Goal: Navigation & Orientation: Find specific page/section

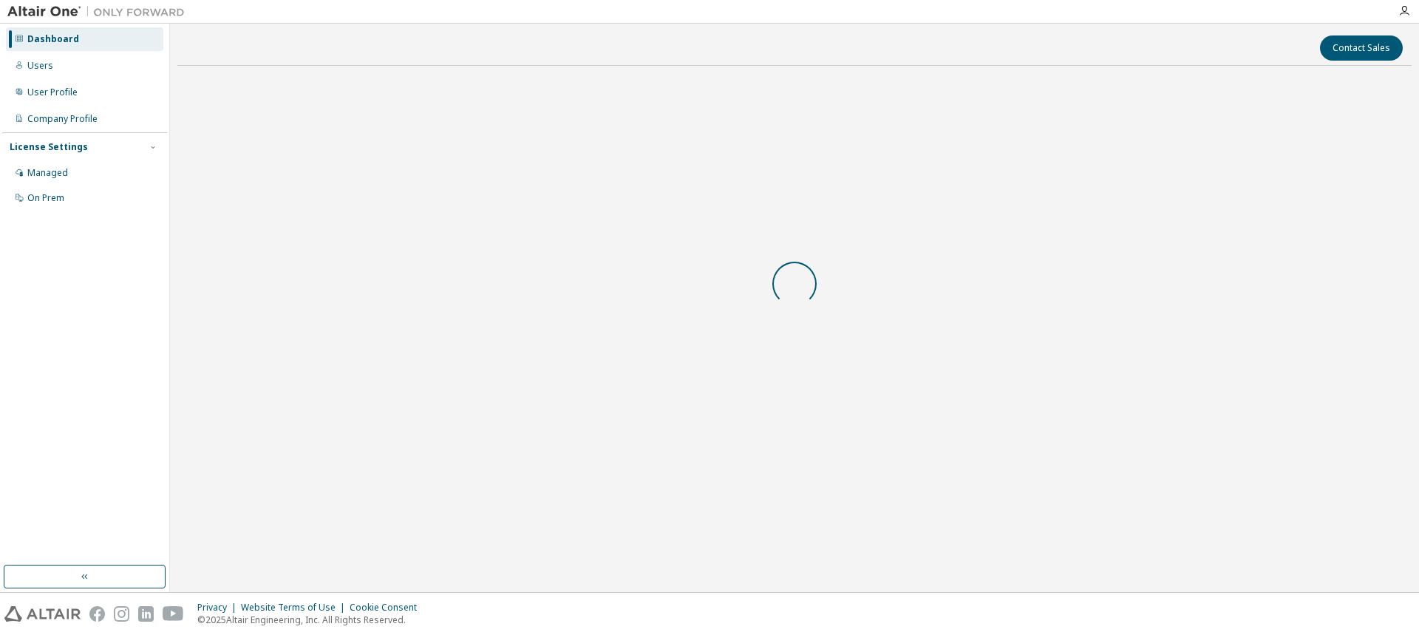
click at [908, 356] on body "Dashboard Users User Profile Company Profile License Settings Managed On Prem C…" at bounding box center [709, 317] width 1419 height 635
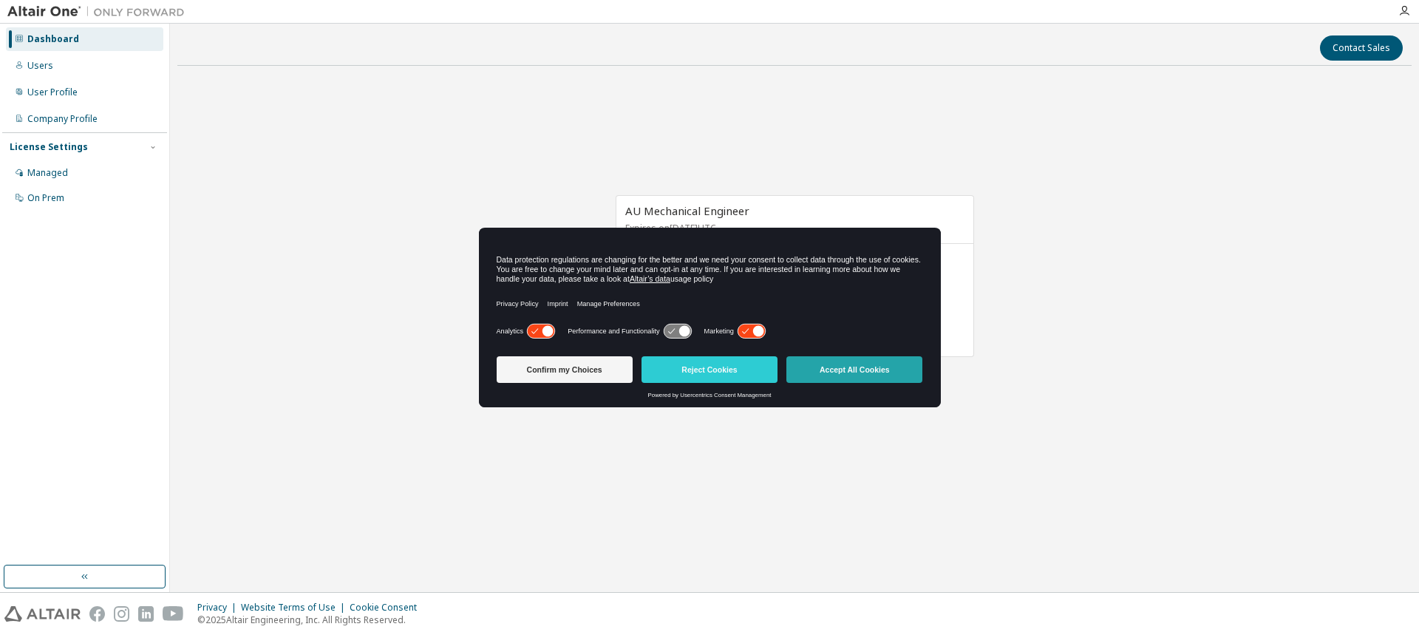
click at [902, 369] on button "Accept All Cookies" at bounding box center [854, 369] width 136 height 27
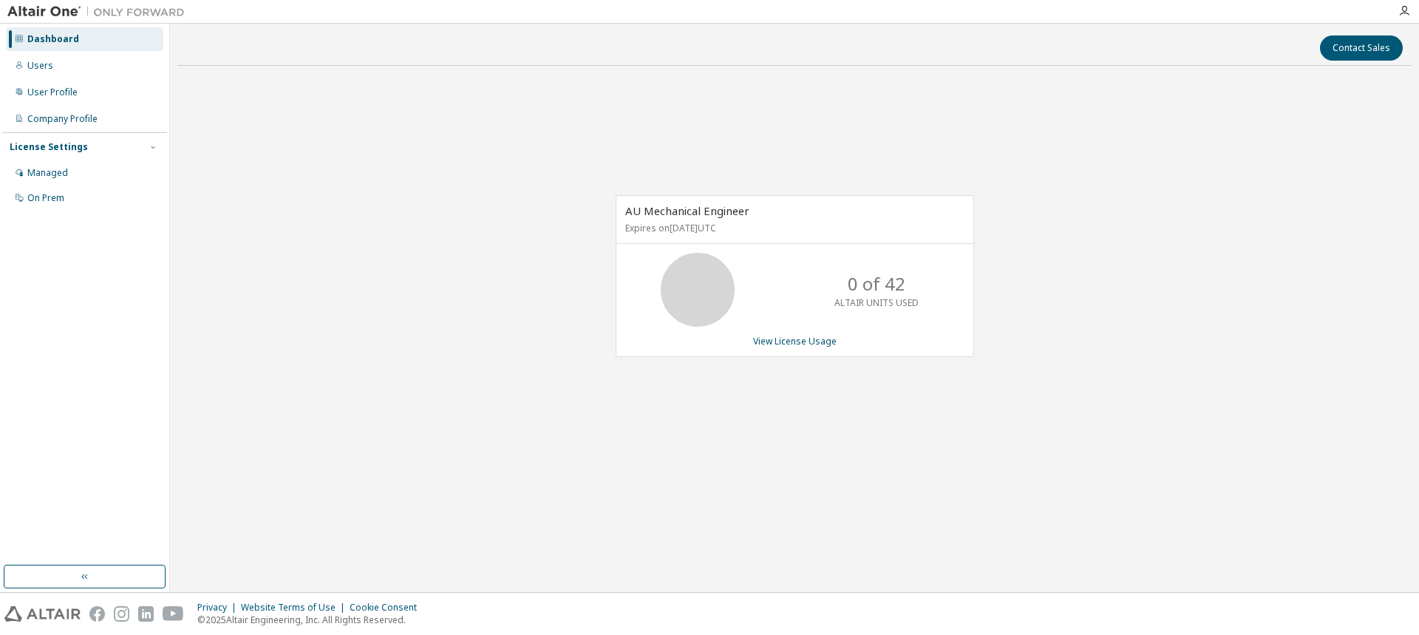
click at [1067, 384] on div "AU Mechanical Engineer Expires on [DATE] UTC 0 of 42 ALTAIR UNITS USED View Lic…" at bounding box center [794, 284] width 1234 height 412
click at [1067, 375] on div "AU Mechanical Engineer Expires on [DATE] UTC 0 of 42 ALTAIR UNITS USED View Lic…" at bounding box center [794, 284] width 1234 height 412
click at [1180, 271] on div "AU Mechanical Engineer Expires on [DATE] UTC 0 of 42 ALTAIR UNITS USED View Lic…" at bounding box center [794, 284] width 1234 height 412
click at [1401, 12] on icon "button" at bounding box center [1404, 11] width 12 height 12
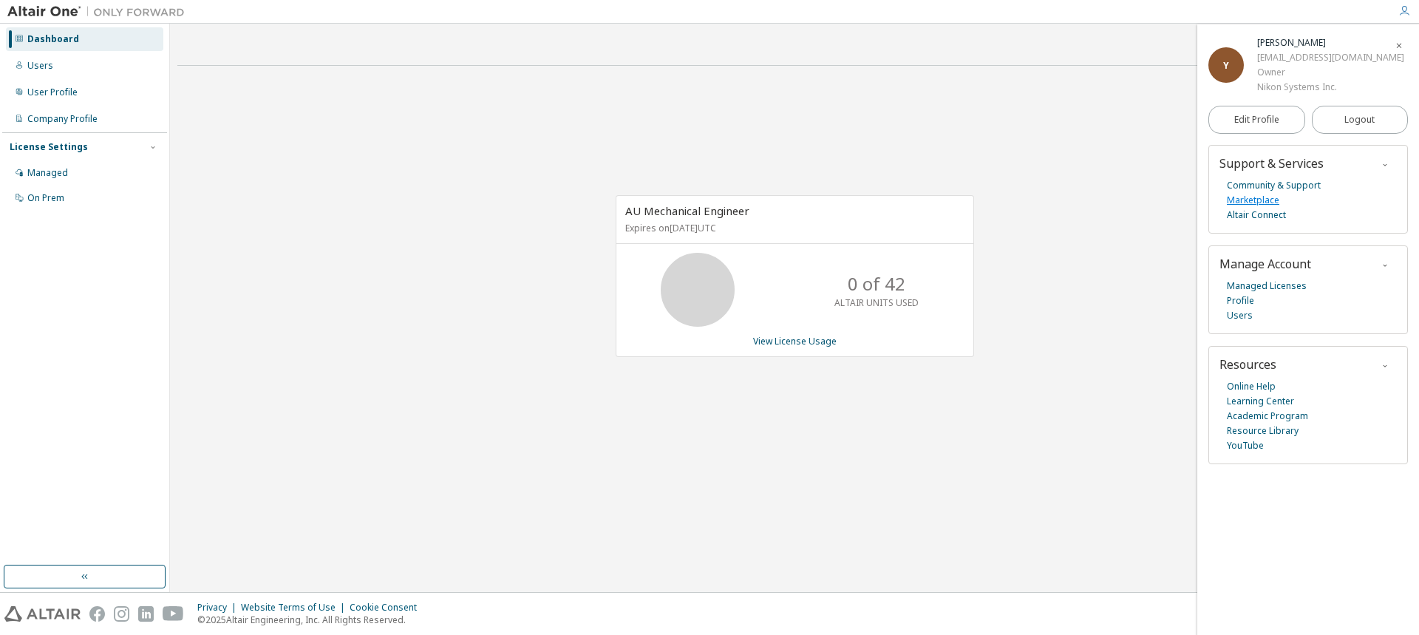
click at [1253, 193] on link "Marketplace" at bounding box center [1253, 200] width 52 height 15
